Goal: Find specific page/section: Find specific page/section

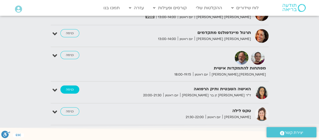
click at [68, 85] on link "כניסה" at bounding box center [69, 89] width 19 height 8
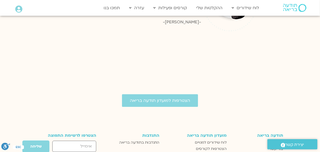
scroll to position [1034, 0]
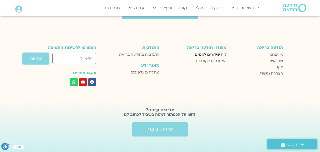
click at [204, 51] on span "לוח שידורים למנויים" at bounding box center [211, 54] width 32 height 6
